Goal: Task Accomplishment & Management: Complete application form

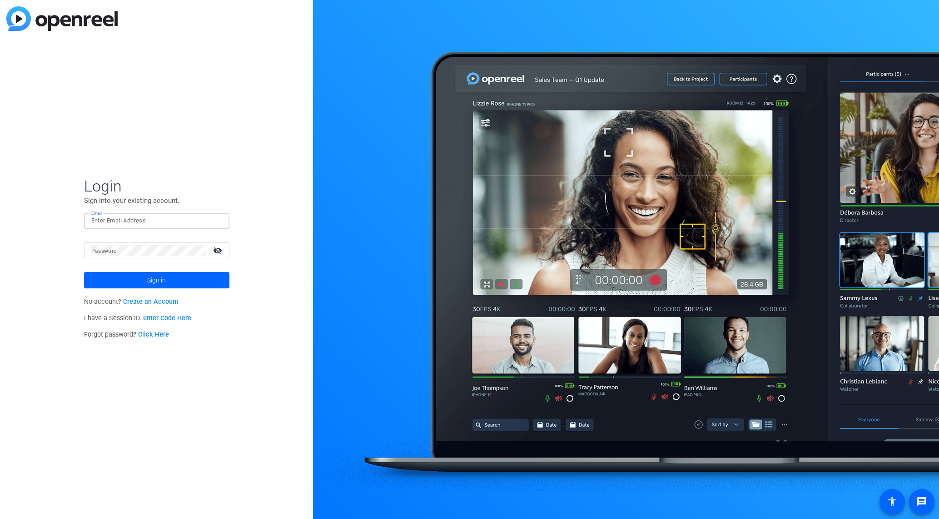
click at [141, 224] on input "Email" at bounding box center [156, 220] width 131 height 11
click at [135, 221] on input "Email" at bounding box center [156, 220] width 131 height 11
click at [153, 220] on input "tiltstudips" at bounding box center [156, 220] width 131 height 11
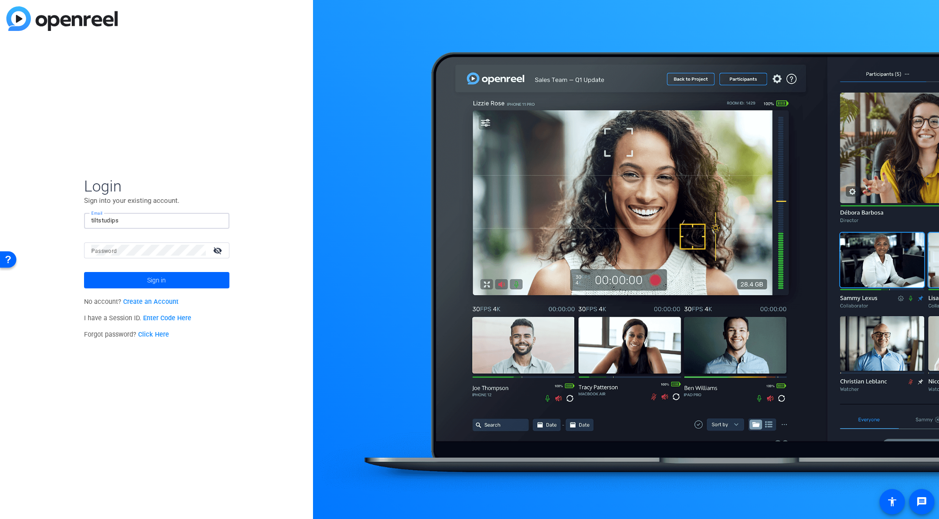
click at [153, 220] on input "tiltstudips" at bounding box center [156, 220] width 131 height 11
type input "[EMAIL_ADDRESS][DOMAIN_NAME]"
click at [220, 246] on mat-icon "visibility_off" at bounding box center [219, 250] width 22 height 13
click at [151, 278] on span "Sign in" at bounding box center [156, 280] width 19 height 23
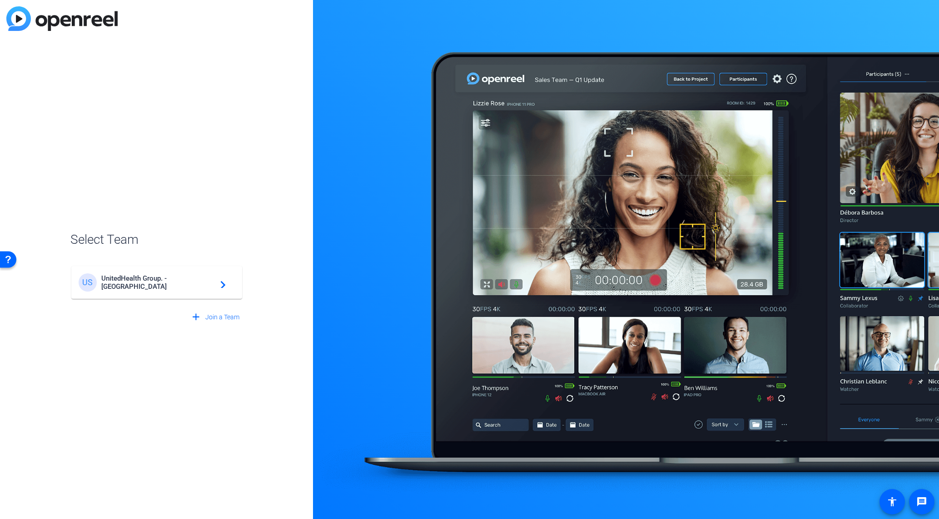
click at [161, 279] on span "UnitedHealth Group. - [GEOGRAPHIC_DATA]" at bounding box center [158, 282] width 114 height 16
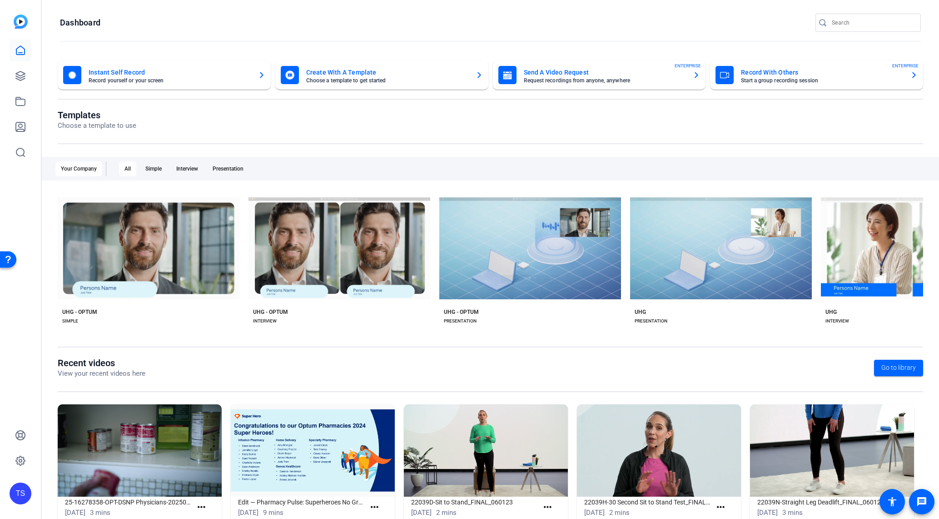
click at [585, 80] on mat-card-subtitle "Request recordings from anyone, anywhere" at bounding box center [605, 80] width 162 height 5
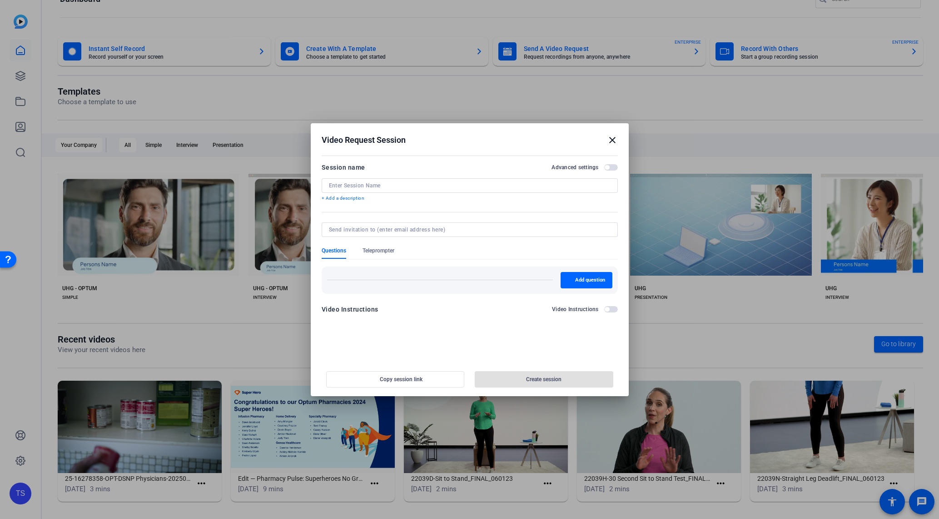
scroll to position [27, 0]
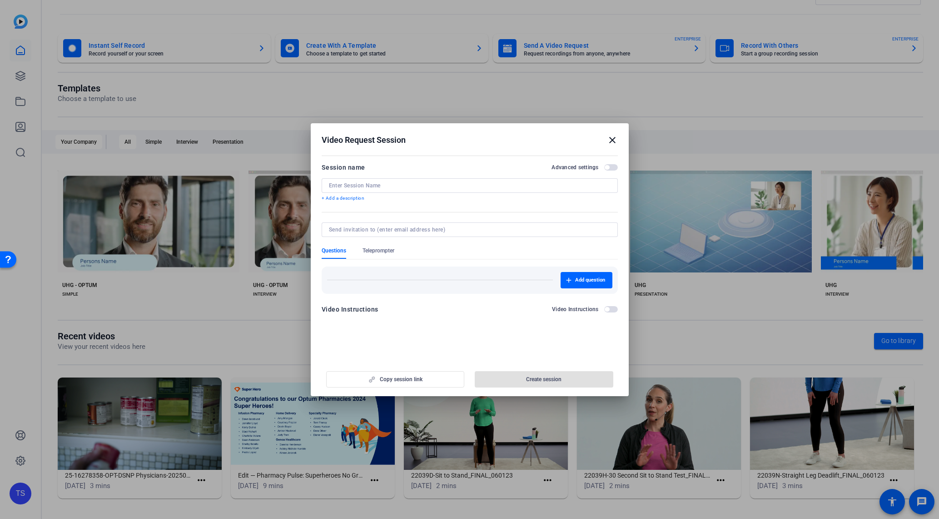
click at [392, 182] on input at bounding box center [470, 185] width 282 height 7
paste input "25-18946760-OPT-[PERSON_NAME] 30th Anniversary"
type input "25-18946760-OPT-[PERSON_NAME] 30th Anniversary"
click at [430, 231] on input at bounding box center [468, 229] width 278 height 7
click at [609, 164] on span "button" at bounding box center [611, 167] width 14 height 6
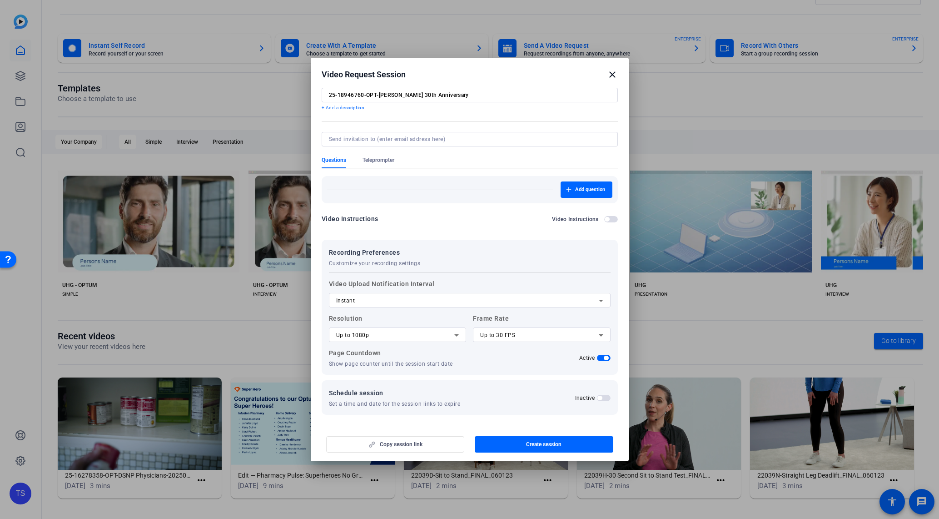
scroll to position [0, 0]
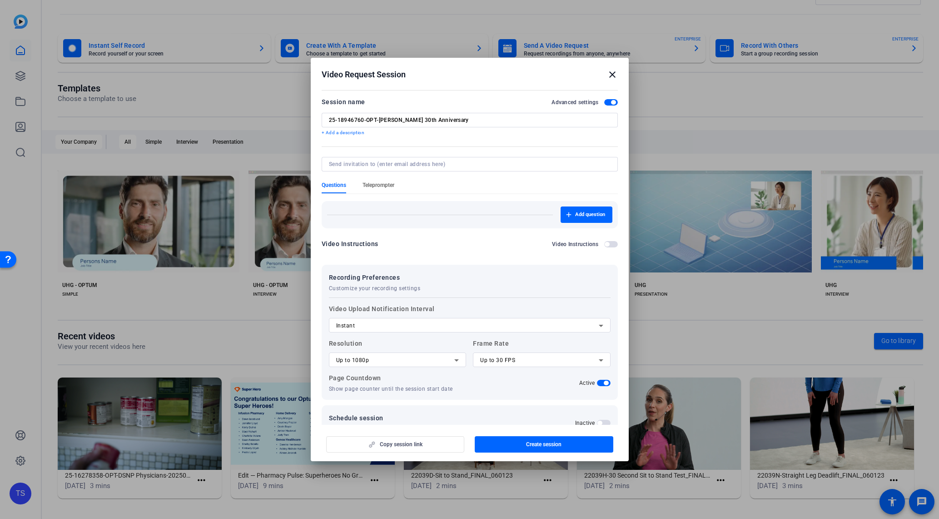
click at [384, 187] on span "Teleprompter" at bounding box center [379, 184] width 32 height 7
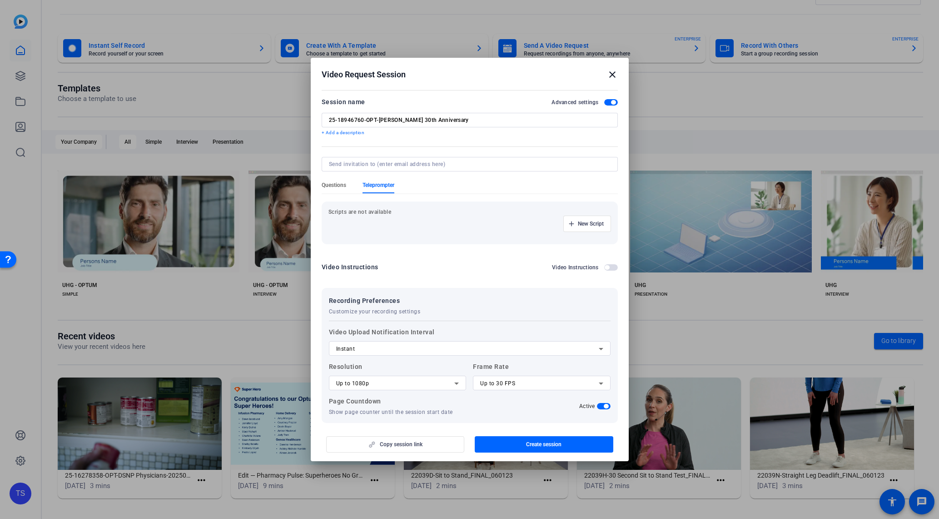
click at [334, 184] on span "Questions" at bounding box center [334, 184] width 25 height 7
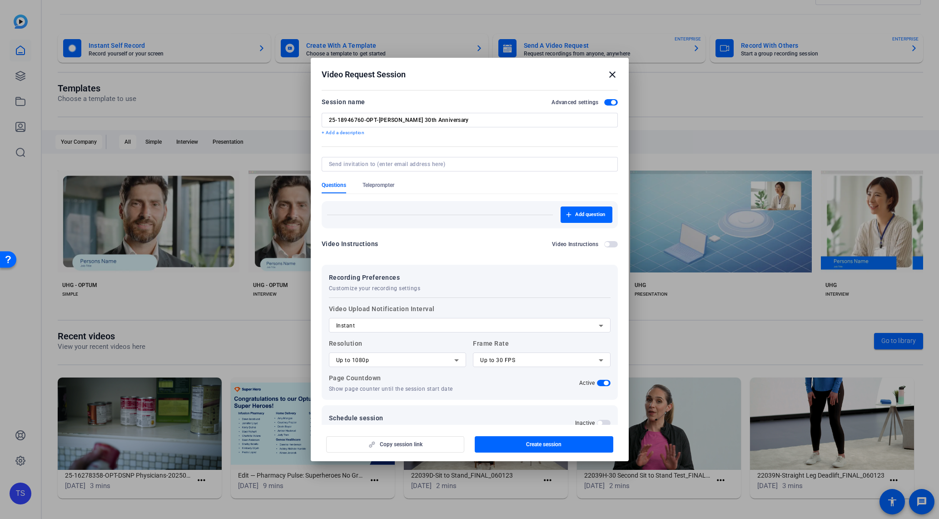
click at [609, 75] on mat-icon "close" at bounding box center [612, 74] width 11 height 11
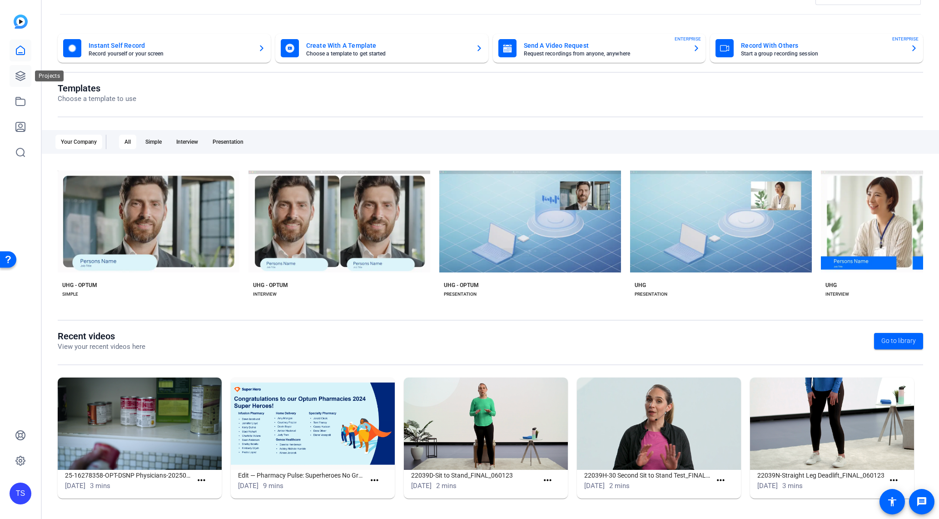
click at [25, 74] on icon at bounding box center [20, 75] width 9 height 9
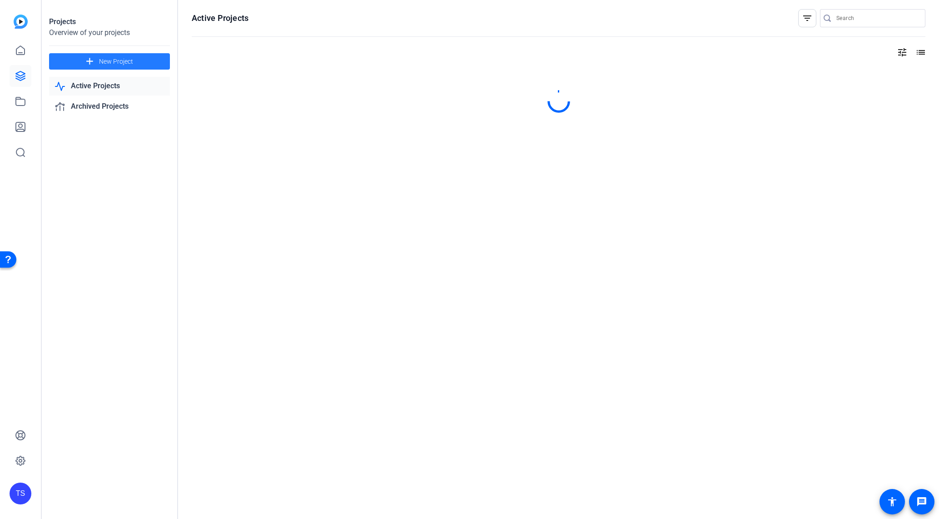
click at [124, 64] on span "New Project" at bounding box center [116, 62] width 34 height 10
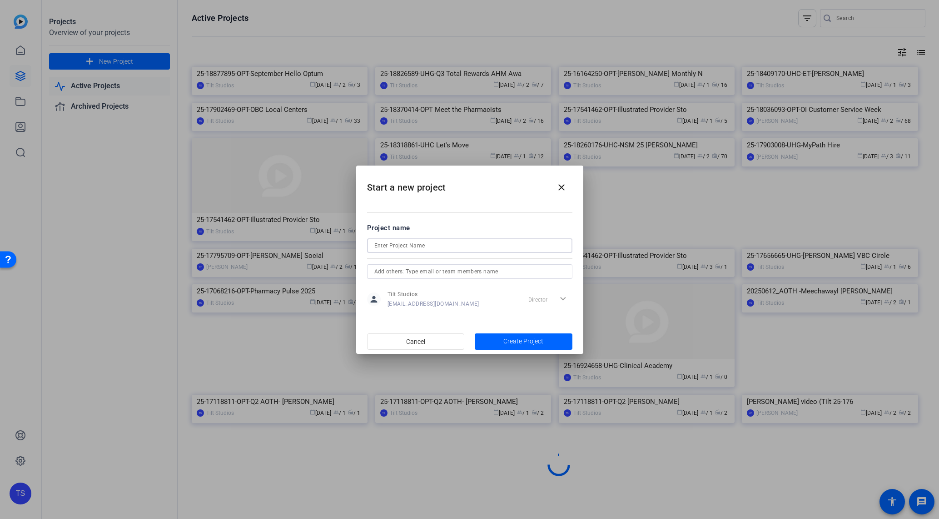
click at [448, 249] on input at bounding box center [469, 245] width 191 height 11
paste input "25-18946760-OPT-[PERSON_NAME] 30th Anniversary"
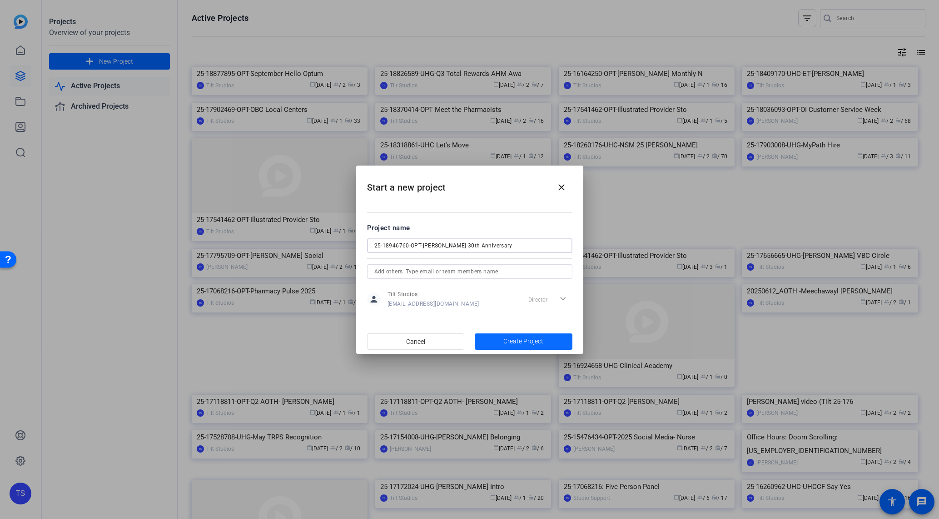
type input "25-18946760-OPT-[PERSON_NAME] 30th Anniversary"
click at [527, 342] on span "Create Project" at bounding box center [524, 341] width 40 height 10
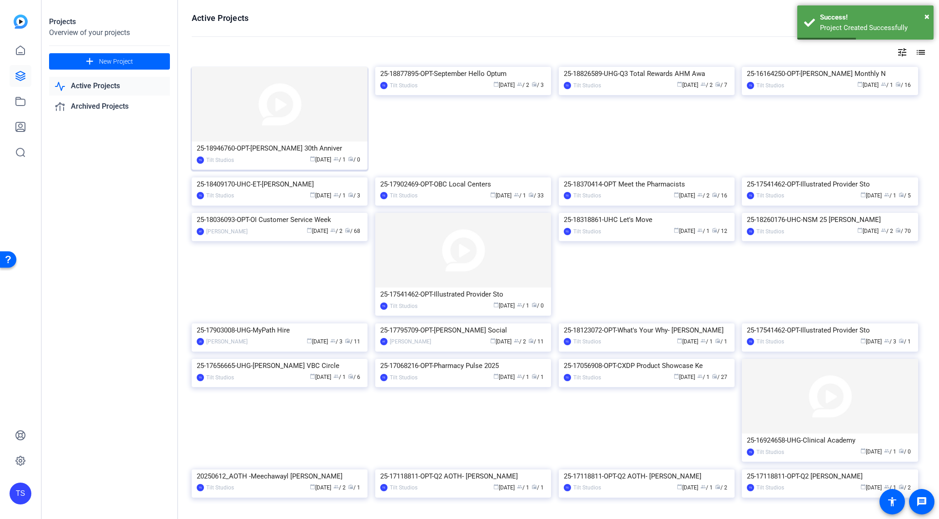
click at [274, 149] on div "25-18946760-OPT-[PERSON_NAME] 30th Anniver" at bounding box center [280, 148] width 166 height 14
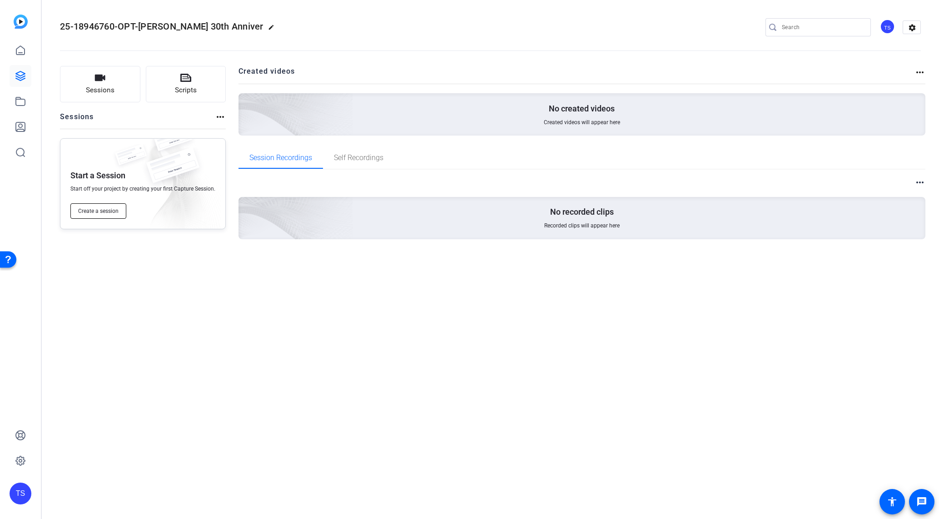
click at [106, 212] on span "Create a session" at bounding box center [98, 210] width 40 height 7
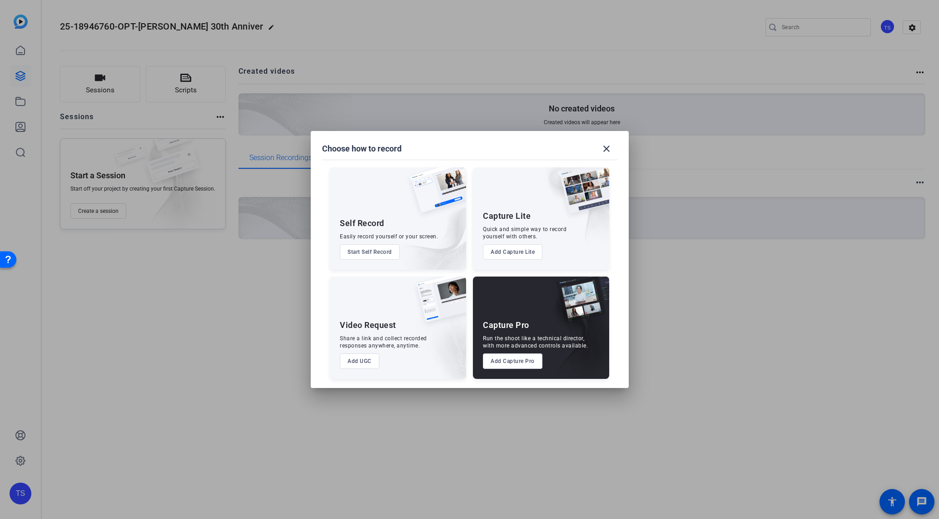
click at [363, 358] on button "Add UGC" at bounding box center [360, 360] width 40 height 15
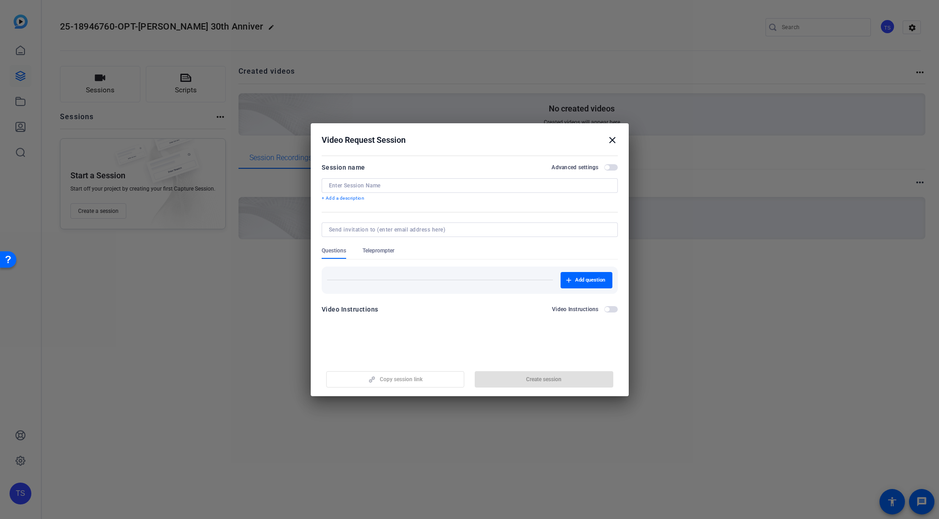
click at [454, 190] on div at bounding box center [470, 185] width 282 height 15
drag, startPoint x: 378, startPoint y: 184, endPoint x: 505, endPoint y: 192, distance: 127.5
click at [505, 192] on mat-form-field "Congratulations [PERSON_NAME]!" at bounding box center [470, 185] width 296 height 15
type input "Congratulations on 30 years, [PERSON_NAME]"
click at [596, 277] on span "Add question" at bounding box center [590, 279] width 30 height 7
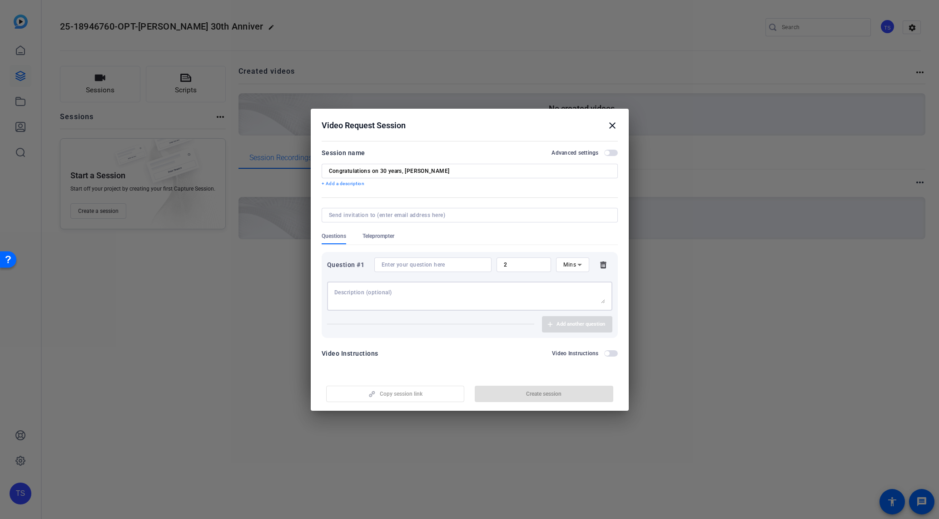
click at [453, 297] on textarea at bounding box center [469, 296] width 271 height 15
type textarea "C"
type textarea "Share a brief message of congratulations to [PERSON_NAME] on her 30th anniversa…"
click at [539, 265] on input "2" at bounding box center [524, 264] width 40 height 7
drag, startPoint x: 539, startPoint y: 265, endPoint x: 464, endPoint y: 258, distance: 74.5
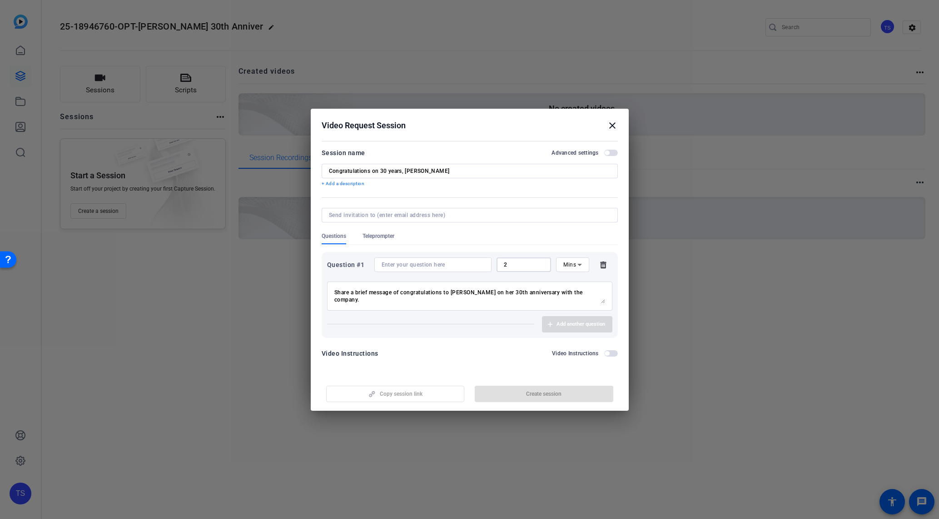
click at [464, 258] on div "Question #1 2 Mins" at bounding box center [469, 264] width 285 height 15
type input "30"
click at [571, 265] on span "Mins" at bounding box center [570, 264] width 13 height 6
click at [576, 283] on mat-option "Sec" at bounding box center [572, 282] width 33 height 15
click at [521, 359] on div "Video Instructions Video Instructions" at bounding box center [470, 356] width 296 height 16
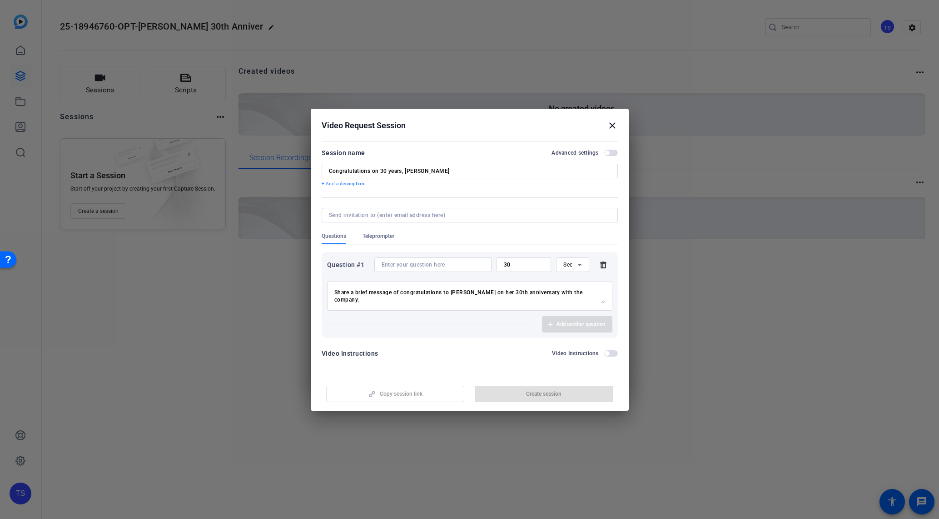
click at [532, 392] on div "Copy session link Create session" at bounding box center [470, 390] width 296 height 23
click at [549, 396] on div "Copy session link Create session" at bounding box center [470, 390] width 296 height 23
click at [522, 325] on div "Add another question" at bounding box center [469, 324] width 285 height 16
click at [612, 355] on span "button" at bounding box center [611, 353] width 14 height 6
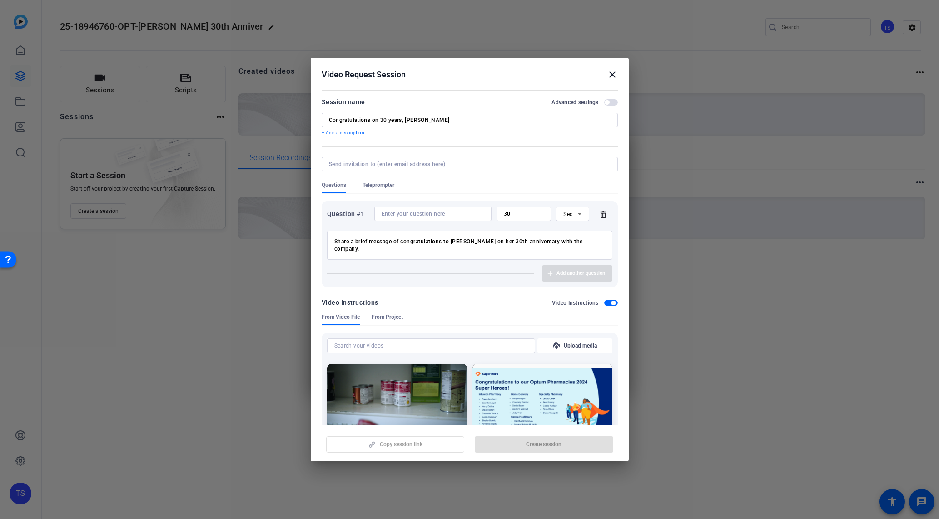
click at [608, 301] on span "button" at bounding box center [611, 302] width 14 height 6
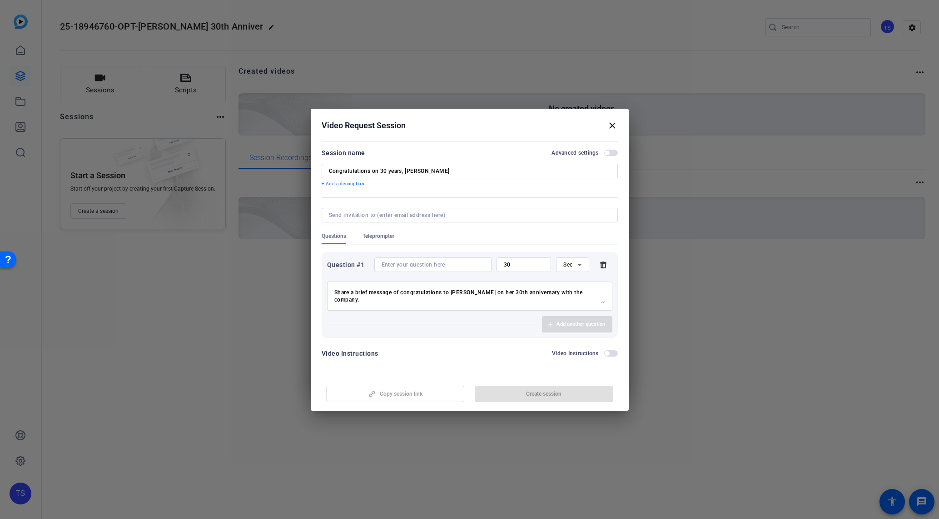
click at [536, 393] on div "Copy session link Create session" at bounding box center [470, 390] width 296 height 23
click at [618, 150] on mat-dialog-content "Session name Advanced settings Congratulations on 30 years, [PERSON_NAME] + Add…" at bounding box center [470, 256] width 318 height 236
click at [612, 153] on span "button" at bounding box center [611, 153] width 14 height 6
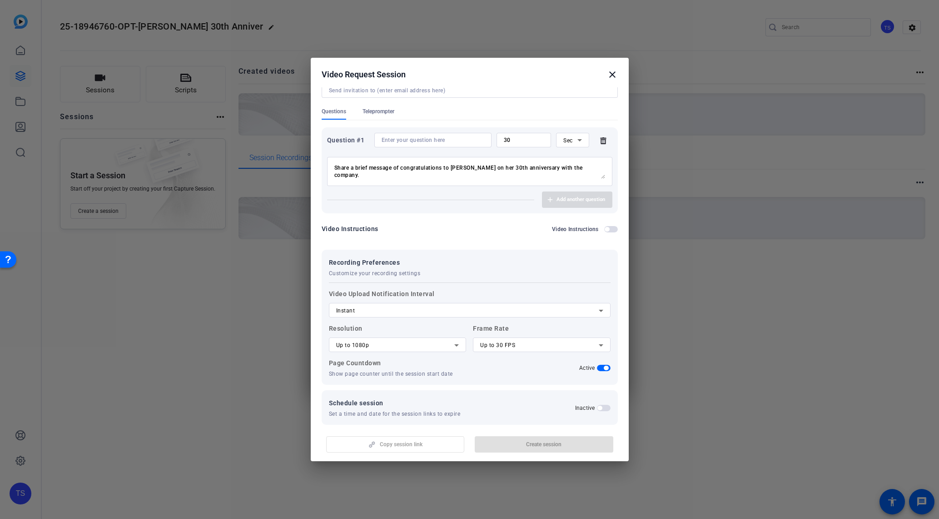
scroll to position [84, 0]
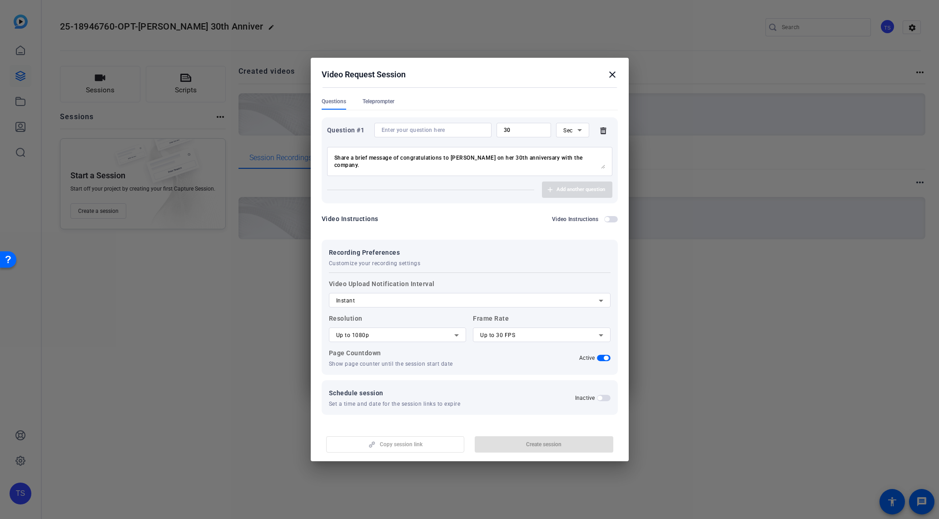
click at [600, 400] on span "button" at bounding box center [604, 397] width 14 height 6
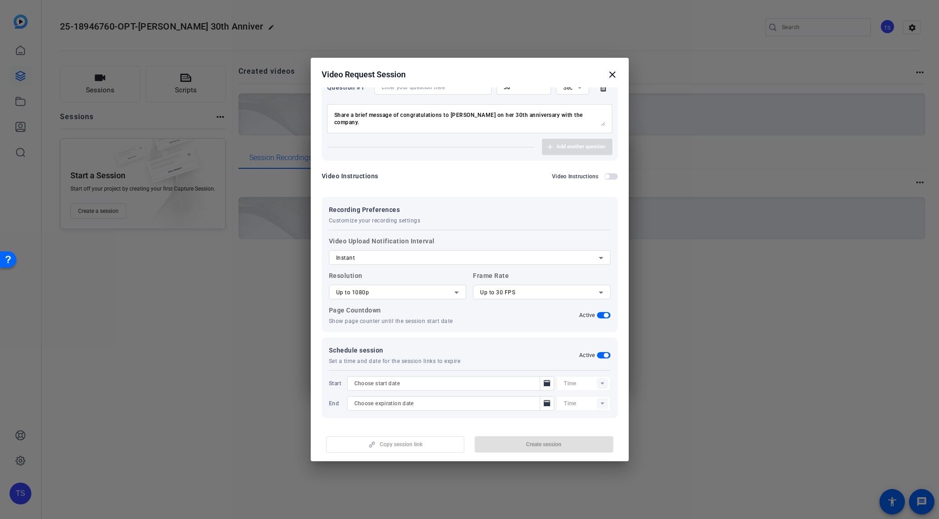
scroll to position [130, 0]
click at [549, 379] on icon "Open calendar" at bounding box center [547, 379] width 6 height 6
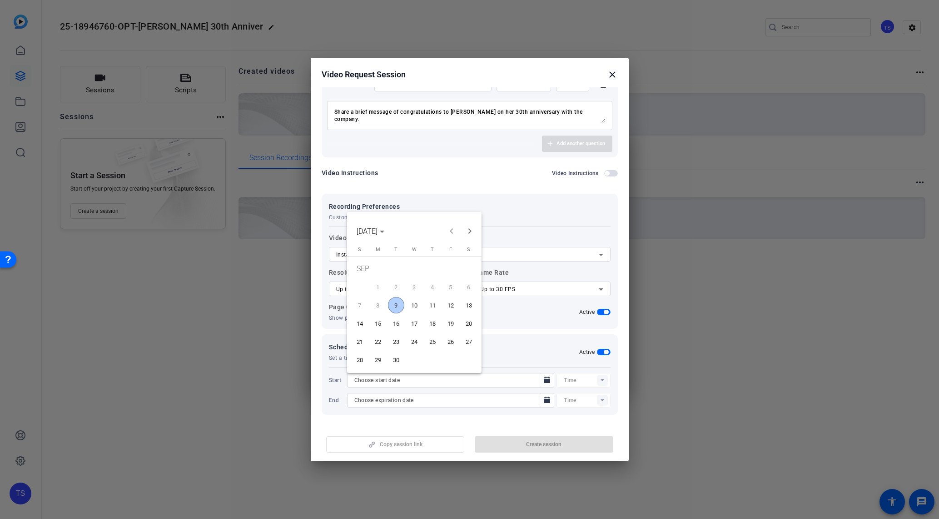
click at [394, 302] on span "9" at bounding box center [396, 305] width 16 height 16
type input "[DATE]"
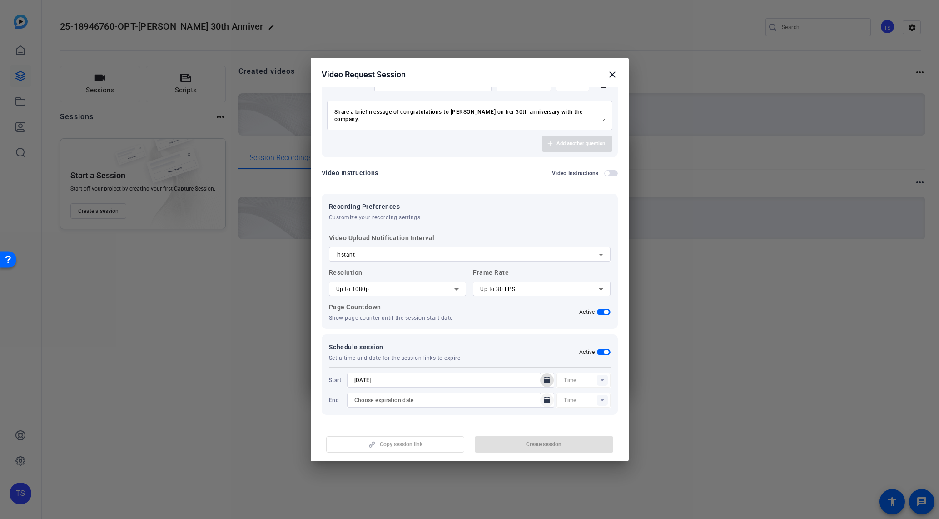
click at [548, 400] on icon "Open calendar" at bounding box center [547, 399] width 6 height 6
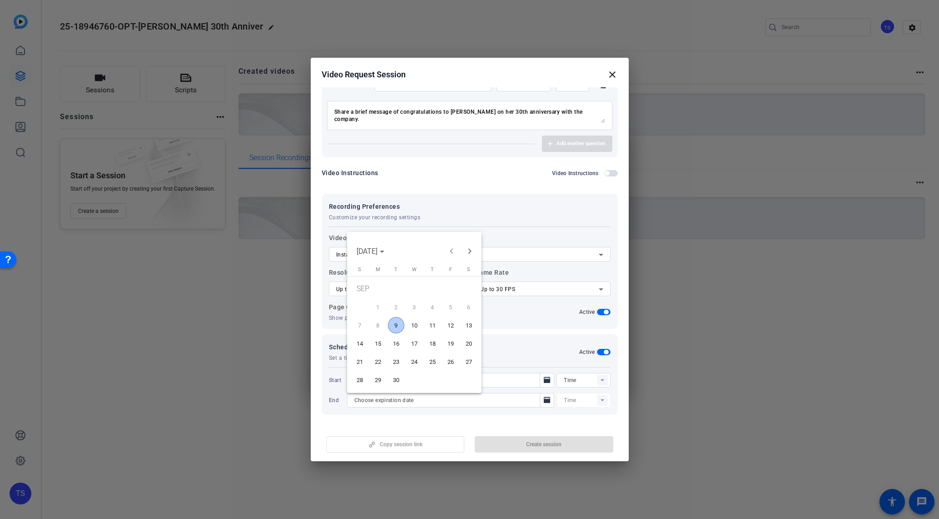
click at [466, 347] on span "20" at bounding box center [469, 343] width 16 height 16
type input "[DATE]"
type input "01:13PM"
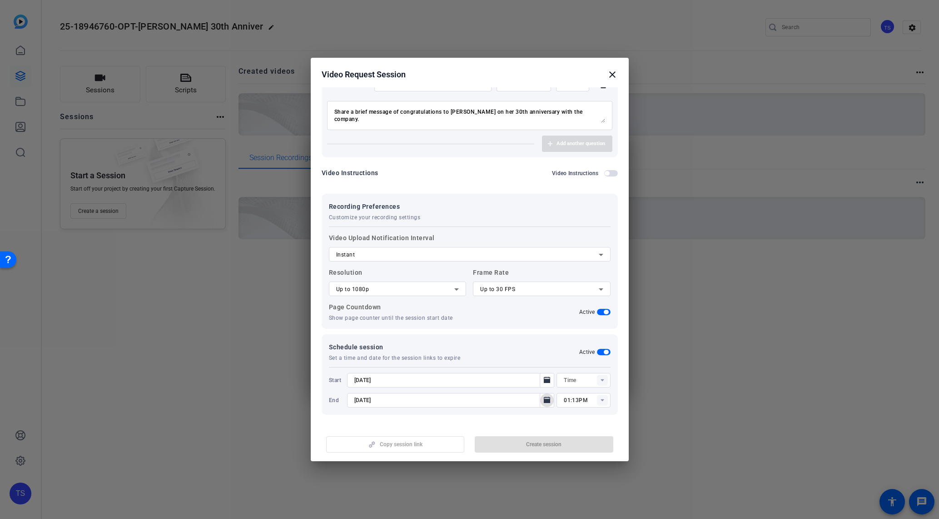
click at [540, 445] on div "Copy session link Create session" at bounding box center [470, 440] width 296 height 23
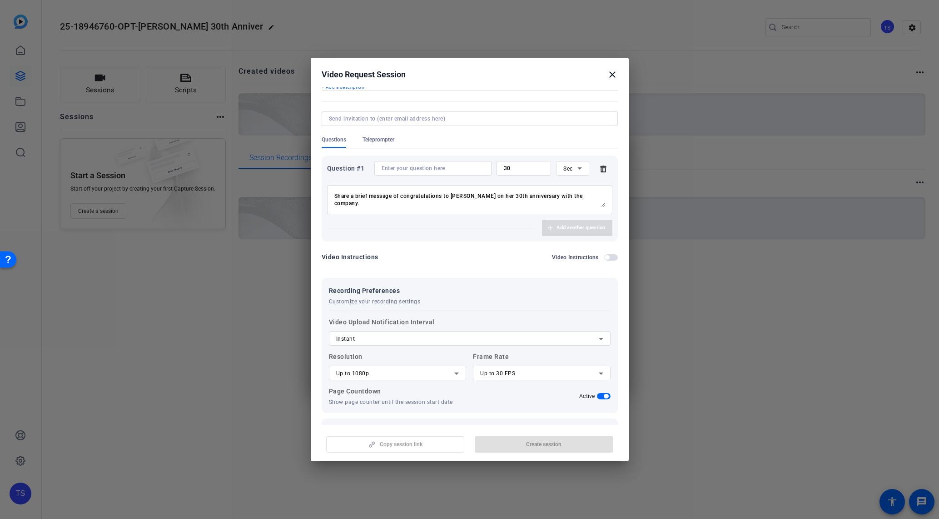
scroll to position [46, 0]
click at [614, 258] on span "button" at bounding box center [611, 256] width 14 height 6
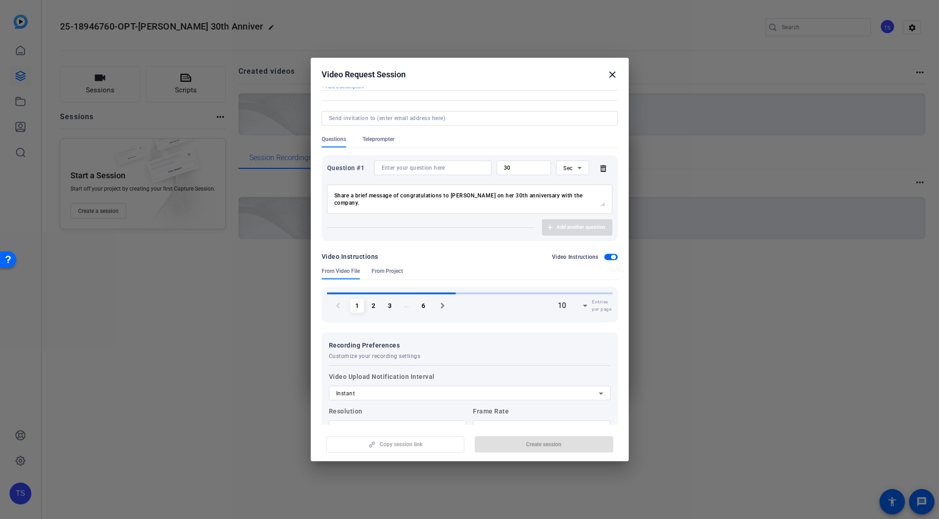
click at [614, 258] on span "button" at bounding box center [613, 256] width 5 height 5
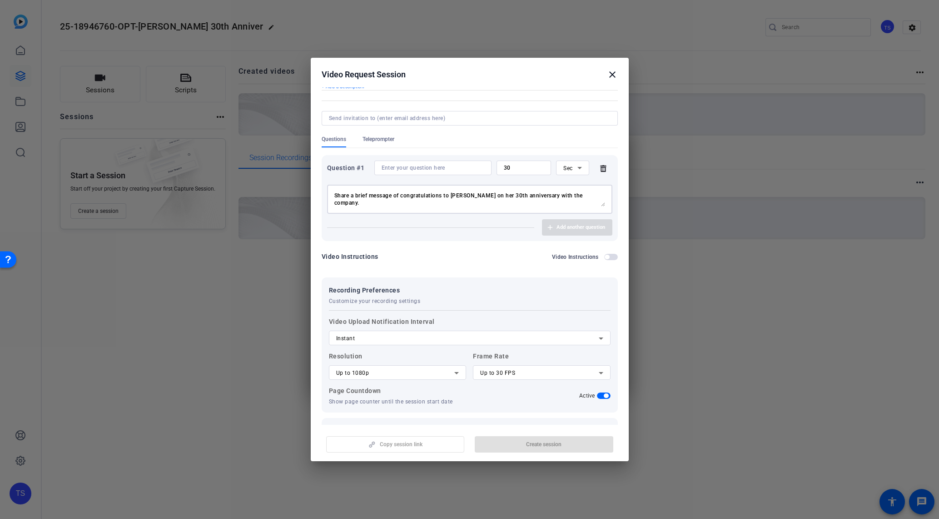
click at [534, 201] on textarea "Share a brief message of congratulations to [PERSON_NAME] on her 30th anniversa…" at bounding box center [469, 199] width 271 height 15
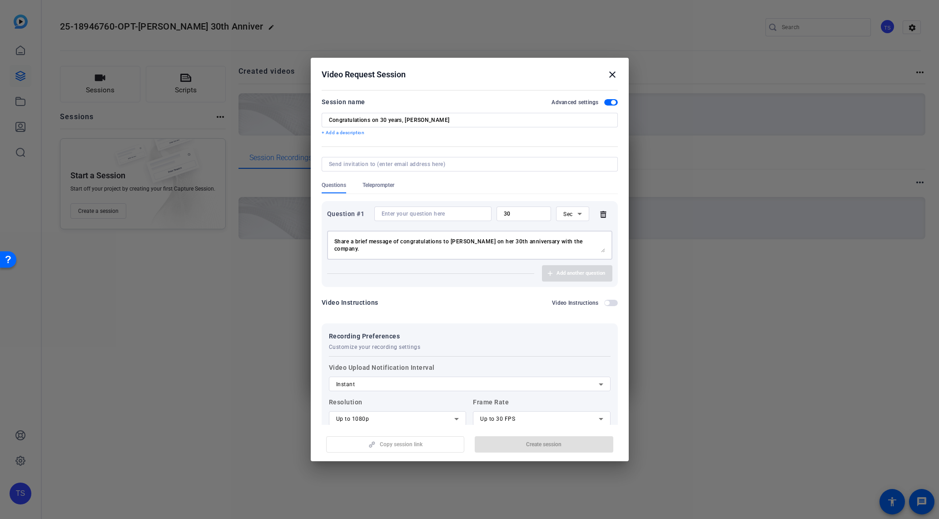
drag, startPoint x: 401, startPoint y: 125, endPoint x: 403, endPoint y: 119, distance: 5.7
click at [402, 124] on div "Congratulations on 30 years, [PERSON_NAME]" at bounding box center [470, 120] width 282 height 15
drag, startPoint x: 401, startPoint y: 119, endPoint x: 464, endPoint y: 118, distance: 63.2
click at [464, 118] on input "Congratulations on 30 years, [PERSON_NAME]" at bounding box center [470, 119] width 282 height 7
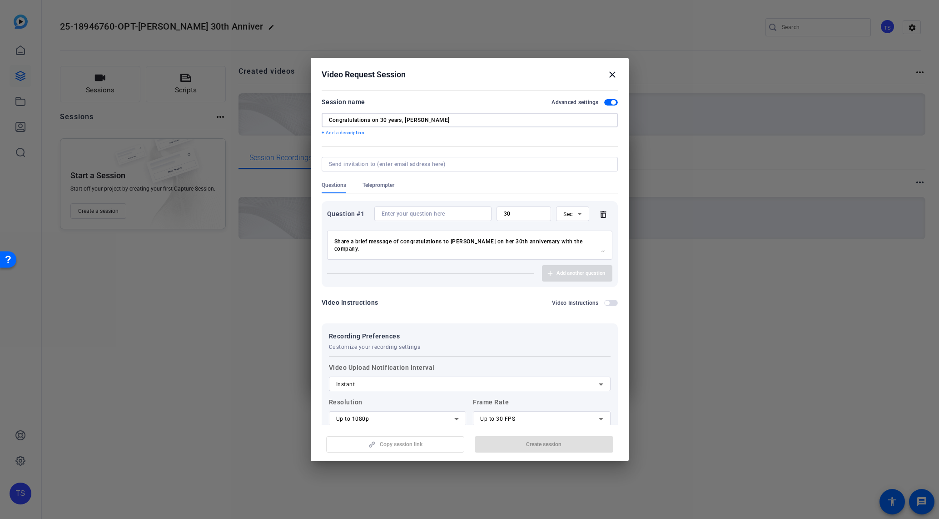
drag, startPoint x: 464, startPoint y: 118, endPoint x: 242, endPoint y: 121, distance: 222.7
click at [242, 121] on div "Choose how to record close Self Record Easily record yourself or your screen. S…" at bounding box center [469, 259] width 939 height 519
type input "[PERSON_NAME] congratulations message"
click at [426, 165] on input at bounding box center [468, 163] width 278 height 7
type input "[PERSON_NAME][EMAIL_ADDRESS][PERSON_NAME][DOMAIN_NAME]"
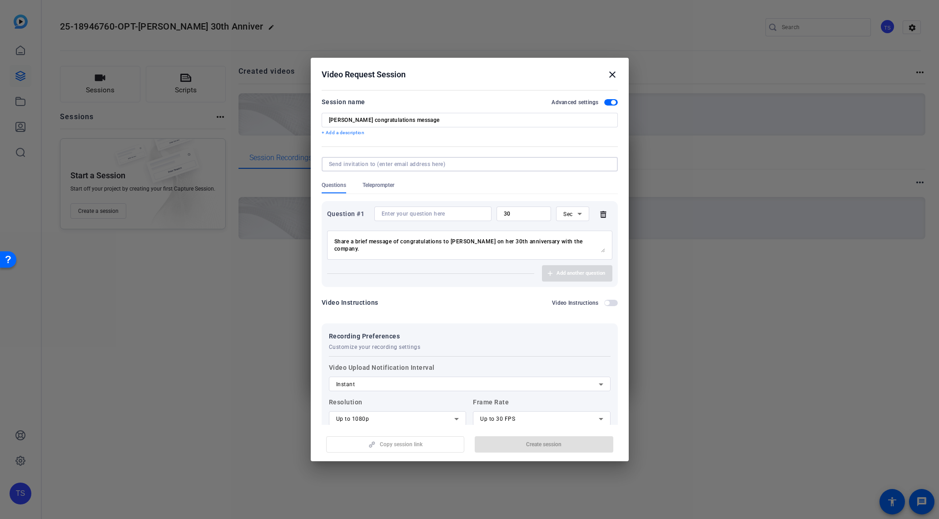
click at [471, 253] on div "Share a brief message of congratulations to [PERSON_NAME] on her 30th anniversa…" at bounding box center [469, 244] width 271 height 29
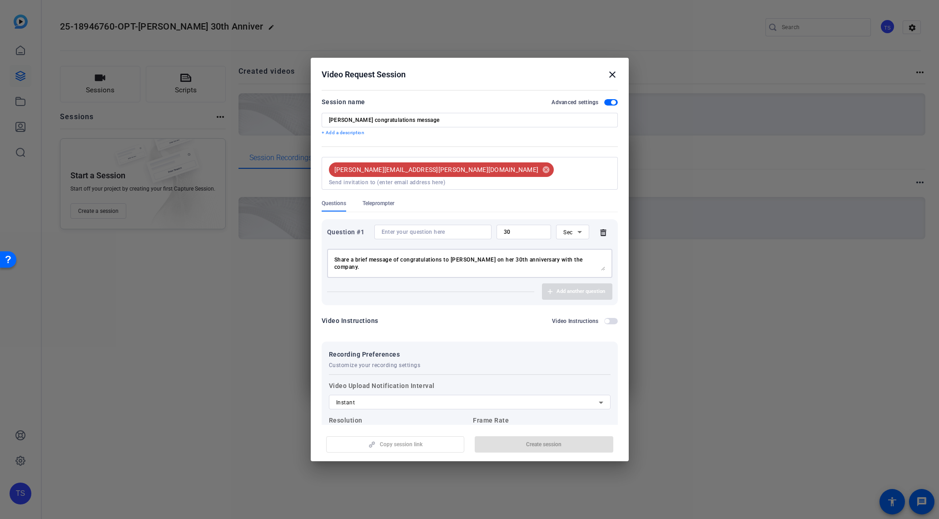
click at [449, 179] on input at bounding box center [470, 182] width 282 height 7
click at [450, 325] on form "Session name Advanced settings [PERSON_NAME] congratulations message + Add a de…" at bounding box center [470, 329] width 296 height 466
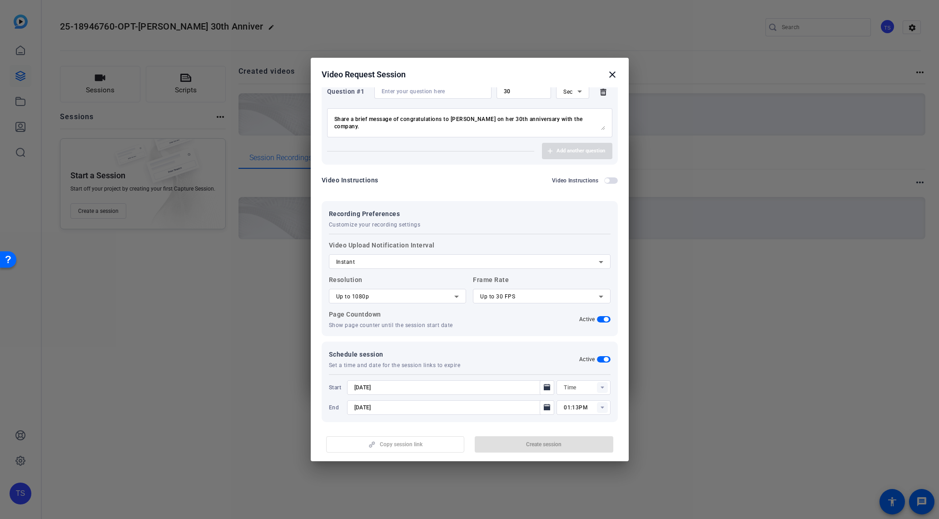
click at [502, 341] on div "Schedule session Set a time and date for the session links to expire Active Sta…" at bounding box center [470, 381] width 296 height 80
click at [566, 442] on div "Copy session link Create session" at bounding box center [470, 440] width 296 height 23
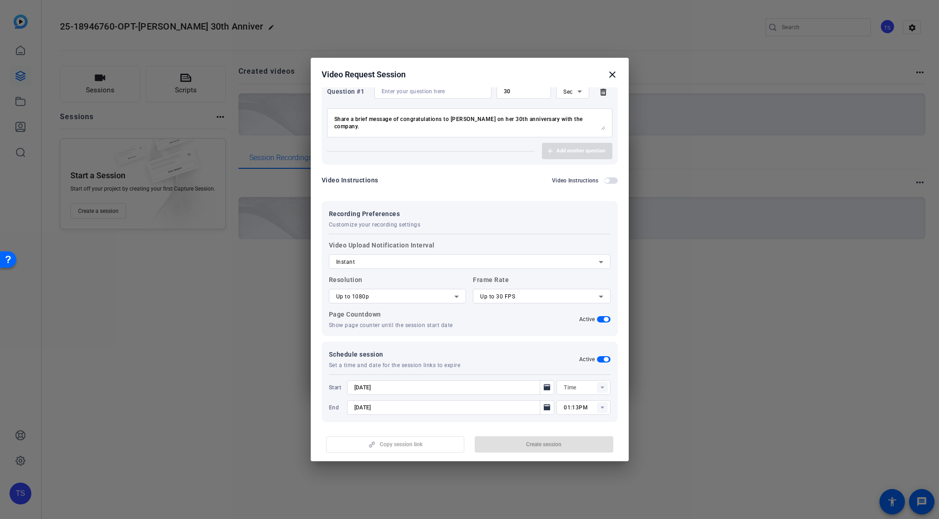
click at [566, 442] on div "Copy session link Create session" at bounding box center [470, 440] width 296 height 23
click at [401, 439] on div "Copy session link Create session" at bounding box center [470, 440] width 296 height 23
drag, startPoint x: 401, startPoint y: 439, endPoint x: 422, endPoint y: 271, distance: 169.4
click at [404, 431] on div "Copy session link Create session" at bounding box center [470, 440] width 296 height 23
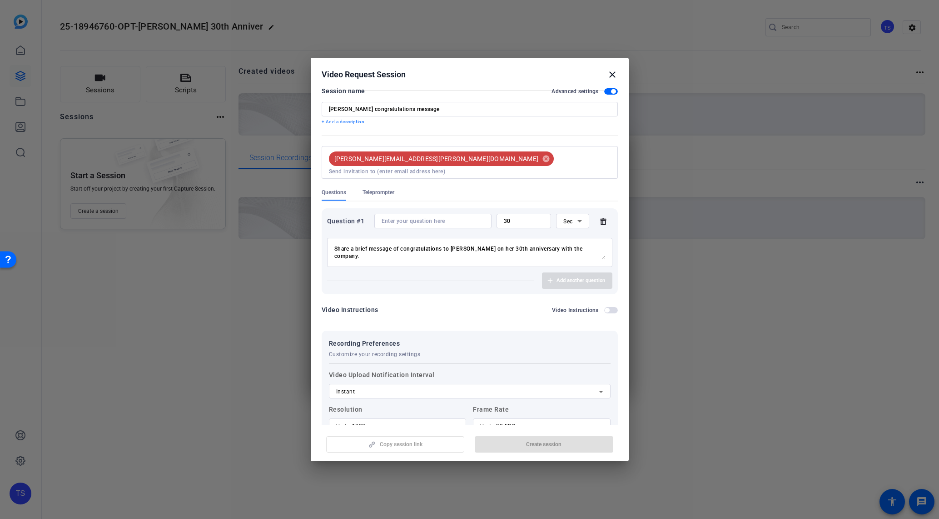
scroll to position [0, 0]
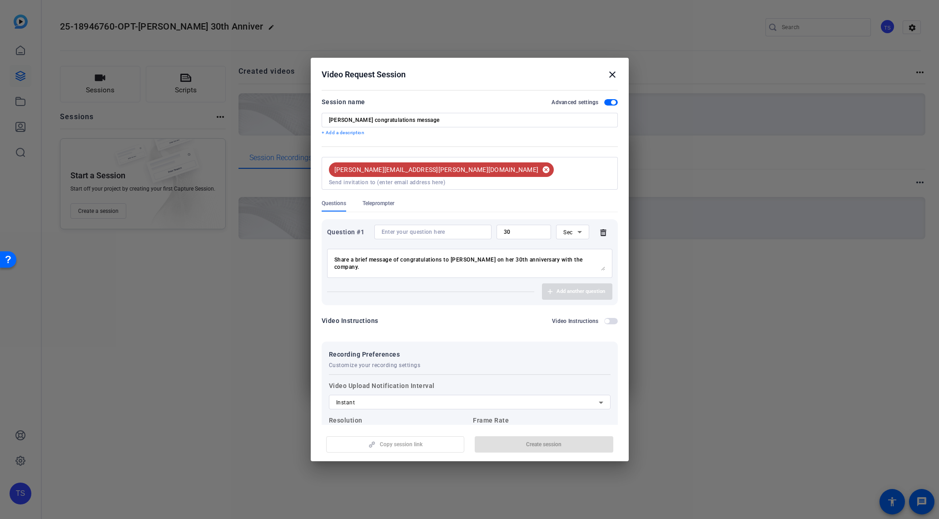
click at [539, 166] on mat-icon "cancel" at bounding box center [546, 169] width 15 height 8
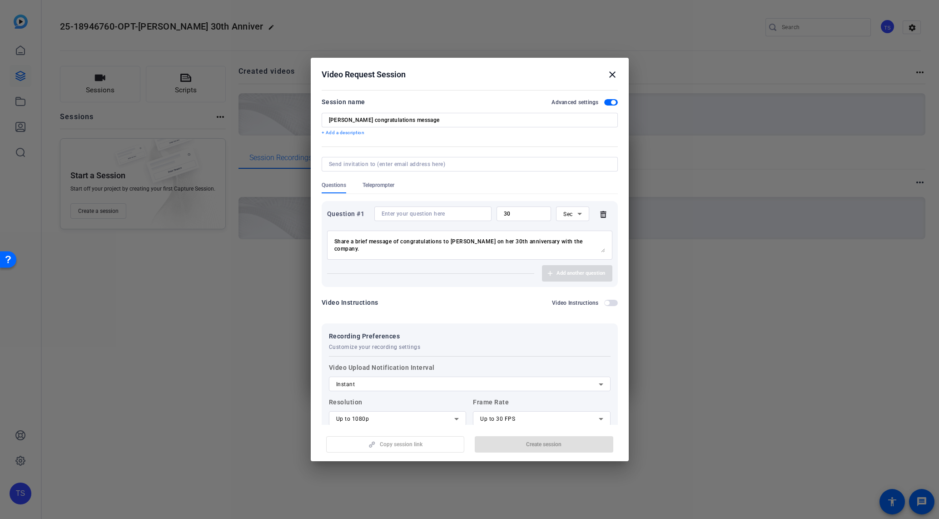
click at [544, 442] on div "Copy session link Create session" at bounding box center [470, 440] width 296 height 23
click at [536, 439] on div "Copy session link Create session" at bounding box center [470, 440] width 296 height 23
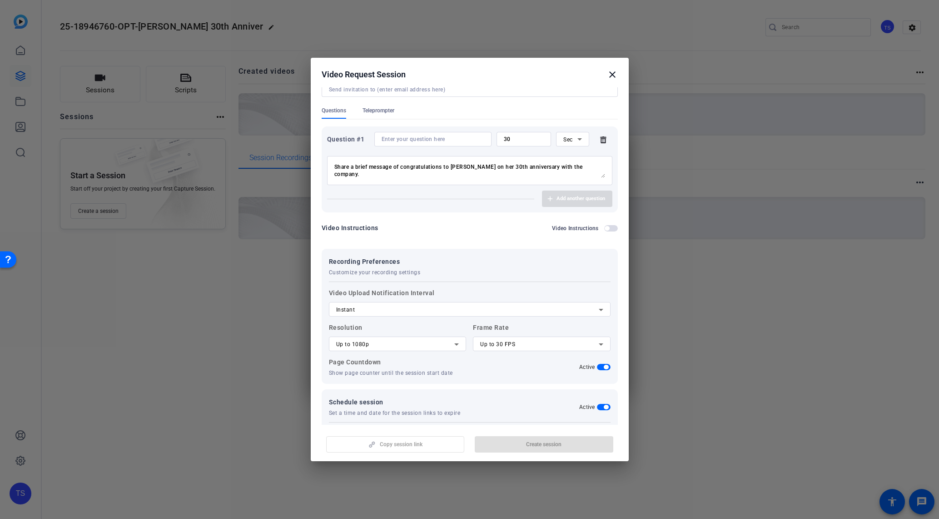
scroll to position [15, 0]
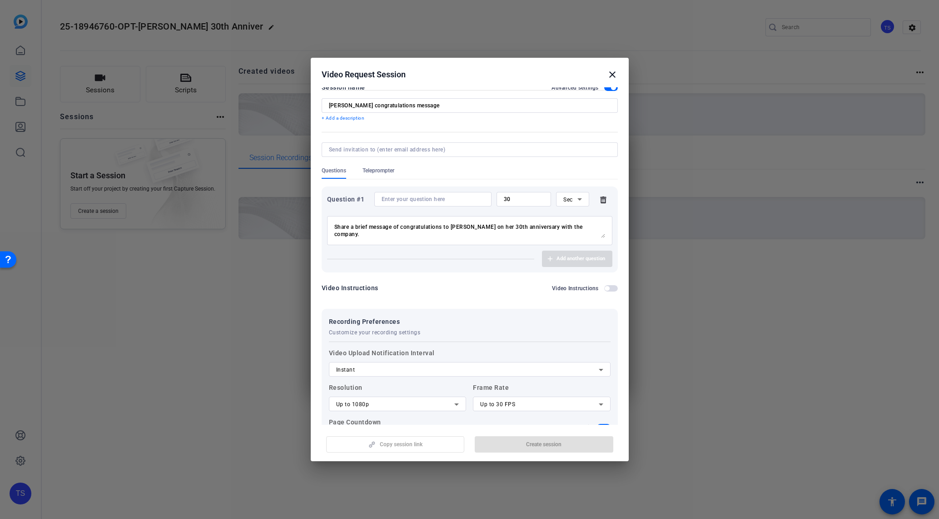
click at [534, 453] on mat-dialog-actions "Copy session link Create session" at bounding box center [470, 442] width 318 height 36
drag, startPoint x: 534, startPoint y: 453, endPoint x: 510, endPoint y: 317, distance: 138.1
click at [535, 452] on mat-dialog-actions "Copy session link Create session" at bounding box center [470, 442] width 318 height 36
click at [466, 226] on textarea "Share a brief message of congratulations to [PERSON_NAME] on her 30th anniversa…" at bounding box center [469, 230] width 271 height 15
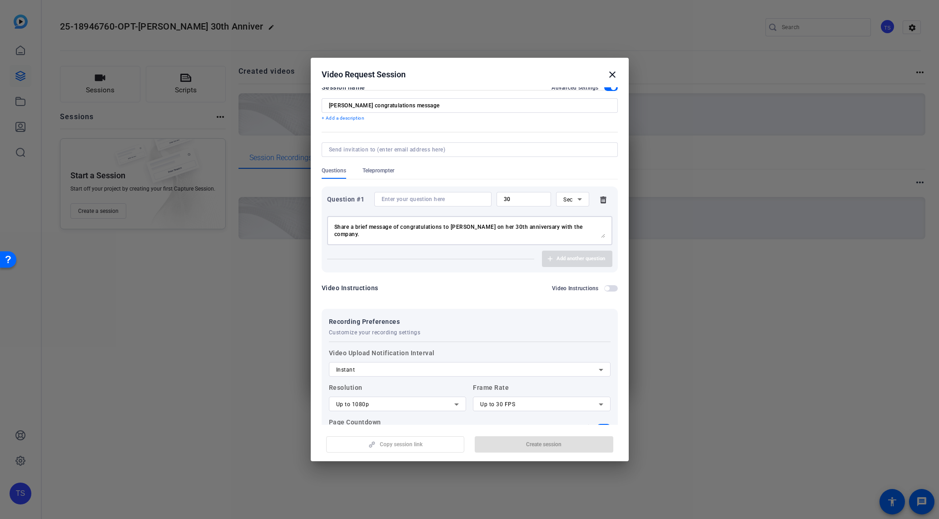
click at [466, 226] on textarea "Share a brief message of congratulations to [PERSON_NAME] on her 30th anniversa…" at bounding box center [469, 230] width 271 height 15
click at [459, 205] on div at bounding box center [433, 199] width 103 height 15
paste input "Share a brief message of congratulations to [PERSON_NAME] on her 30th anniversa…"
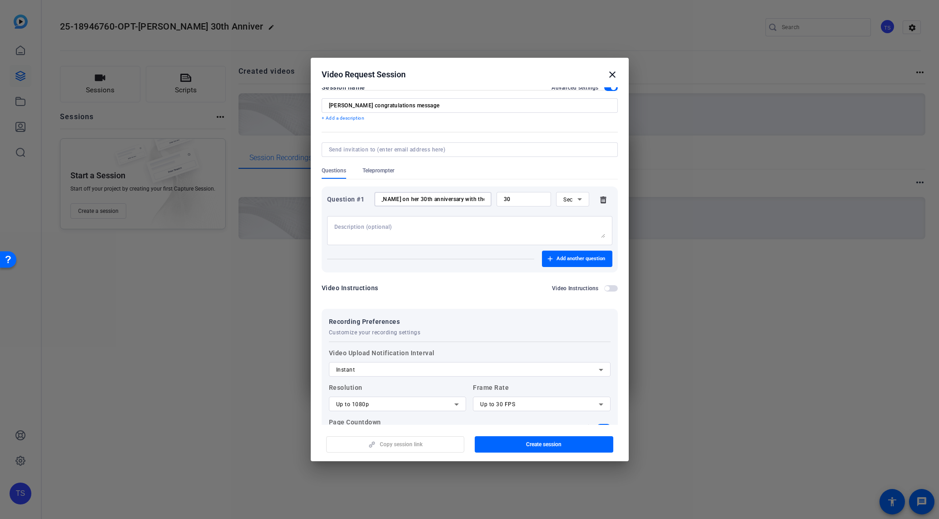
drag, startPoint x: 423, startPoint y: 196, endPoint x: 434, endPoint y: 196, distance: 11.8
click at [434, 196] on input "Share a brief message of congratulations to [PERSON_NAME] on her 30th anniversa…" at bounding box center [433, 198] width 103 height 7
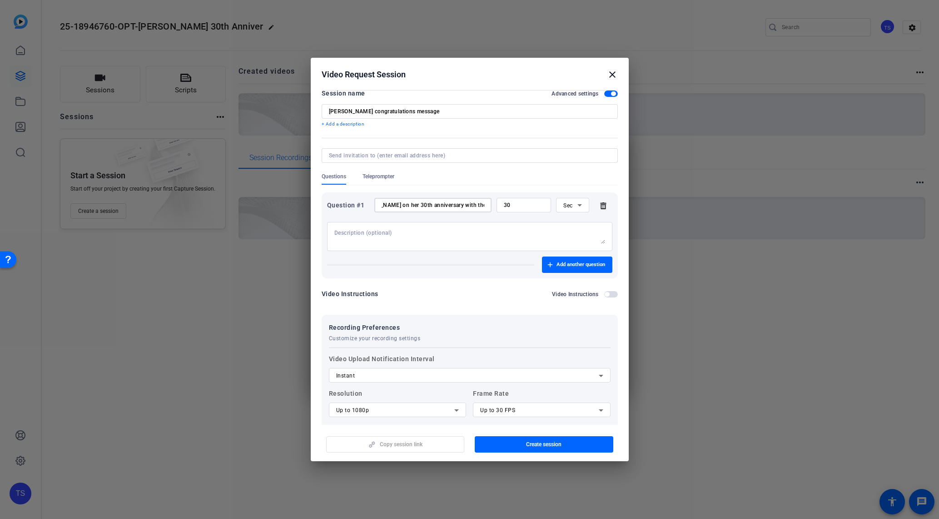
scroll to position [8, 0]
type input "Share a brief message of congratulations to [PERSON_NAME] on her 30th anniversa…"
click at [431, 247] on div at bounding box center [469, 236] width 271 height 29
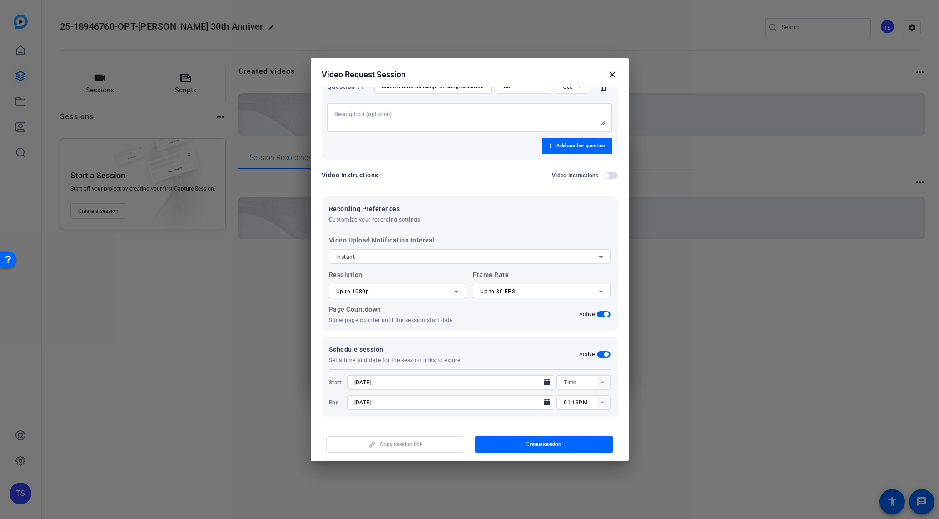
scroll to position [130, 0]
click at [583, 444] on span "button" at bounding box center [544, 444] width 139 height 22
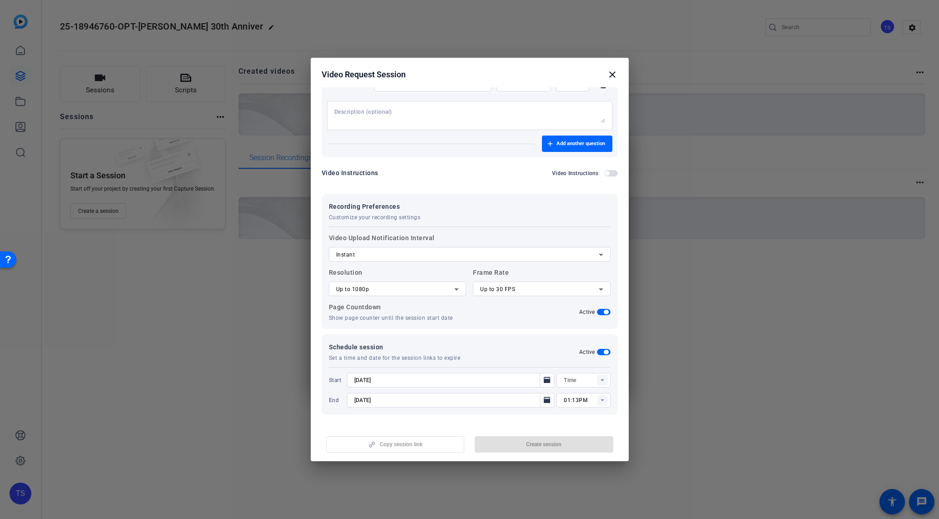
type input "12:58PM"
click at [549, 446] on span "Update session" at bounding box center [543, 443] width 37 height 7
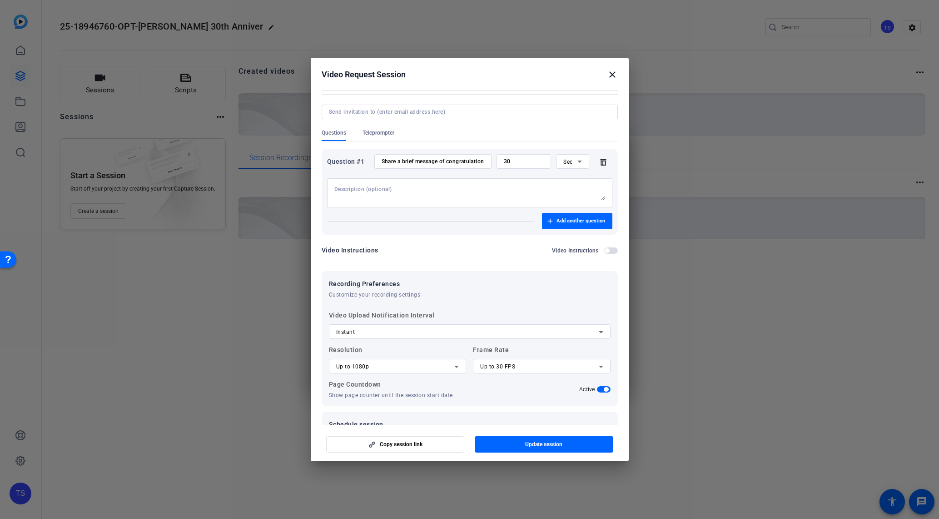
scroll to position [0, 0]
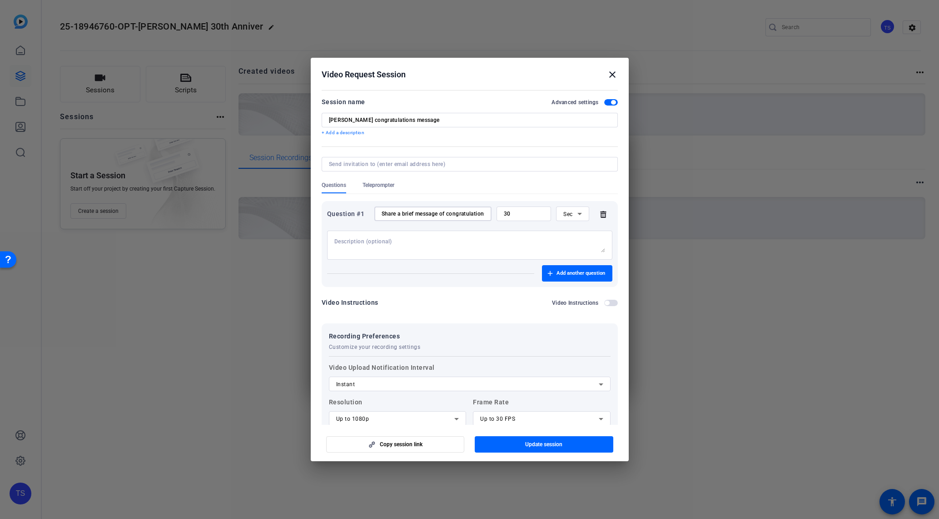
drag, startPoint x: 440, startPoint y: 217, endPoint x: 491, endPoint y: 216, distance: 50.9
click at [540, 215] on div "Question #1 Share a brief message of congratulations to [PERSON_NAME] on her 30…" at bounding box center [469, 213] width 285 height 15
drag, startPoint x: 478, startPoint y: 211, endPoint x: 494, endPoint y: 225, distance: 21.0
click at [522, 214] on div "Question #1 Share a brief message of congratulations to [PERSON_NAME] on her 30…" at bounding box center [469, 213] width 285 height 15
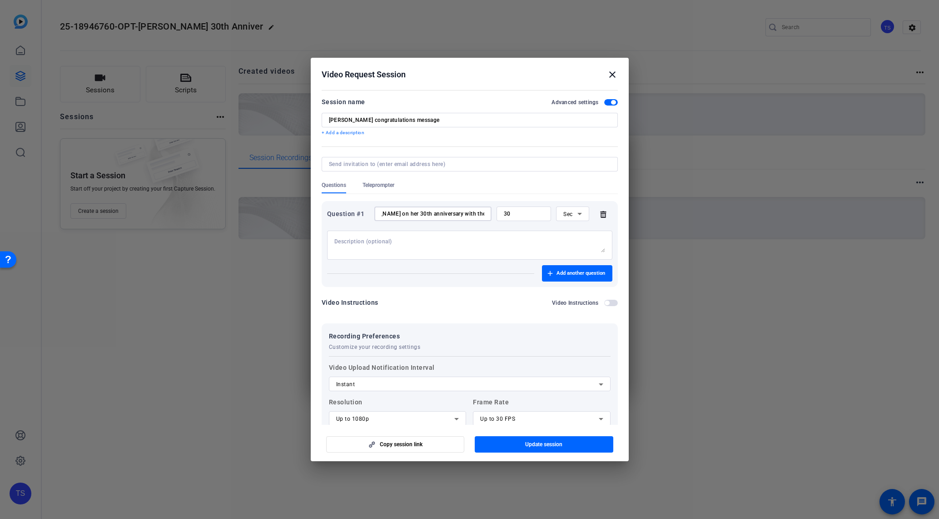
click at [447, 215] on input "Share a brief message of congratulations to [PERSON_NAME] on her 30th anniversa…" at bounding box center [433, 213] width 103 height 7
click at [415, 441] on span "Copy session link" at bounding box center [401, 443] width 43 height 7
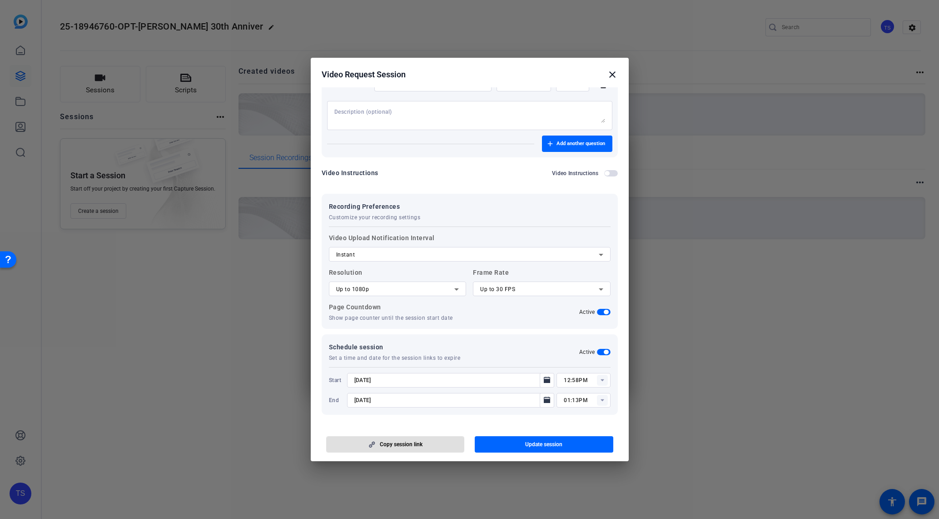
click at [611, 73] on mat-icon "close" at bounding box center [612, 74] width 11 height 11
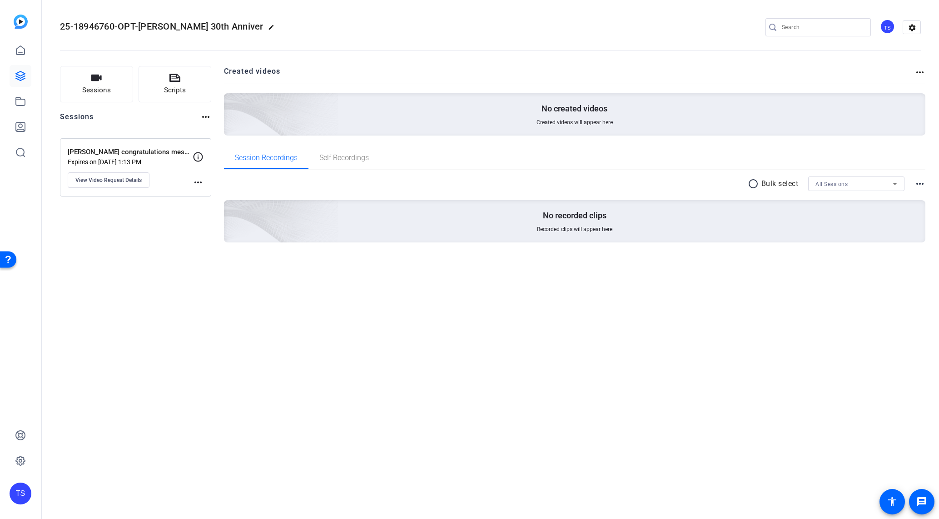
click at [268, 28] on mat-icon "edit" at bounding box center [273, 29] width 11 height 11
click at [271, 28] on div "25-18946760-OPT-[PERSON_NAME] 30th Anniver check_circle clear TS settings" at bounding box center [490, 27] width 861 height 14
click at [115, 177] on span "View Video Request Details" at bounding box center [108, 179] width 66 height 7
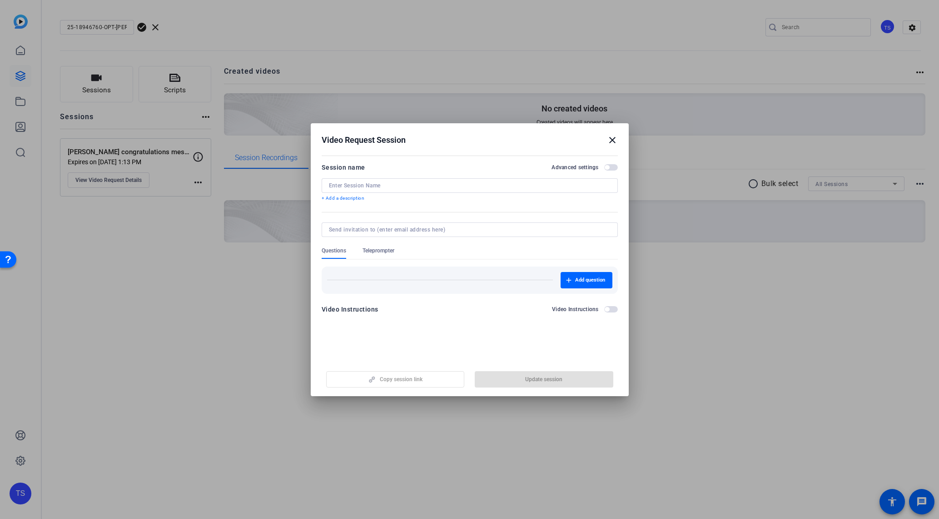
type input "[PERSON_NAME] congratulations message"
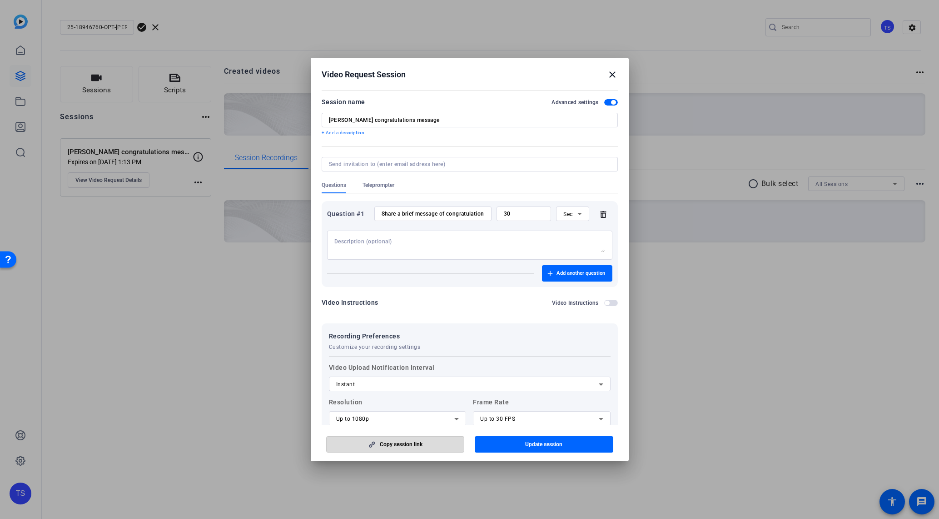
click at [417, 444] on span "Copy session link" at bounding box center [401, 443] width 43 height 7
click at [415, 446] on span "Copy session link" at bounding box center [401, 443] width 43 height 7
